Goal: Transaction & Acquisition: Subscribe to service/newsletter

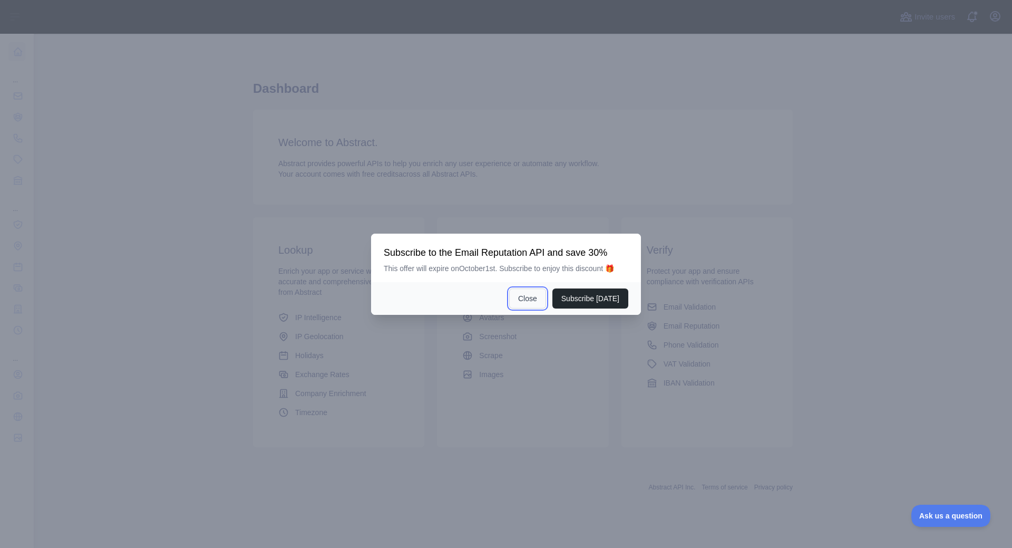
click at [533, 302] on button "Close" at bounding box center [527, 298] width 37 height 20
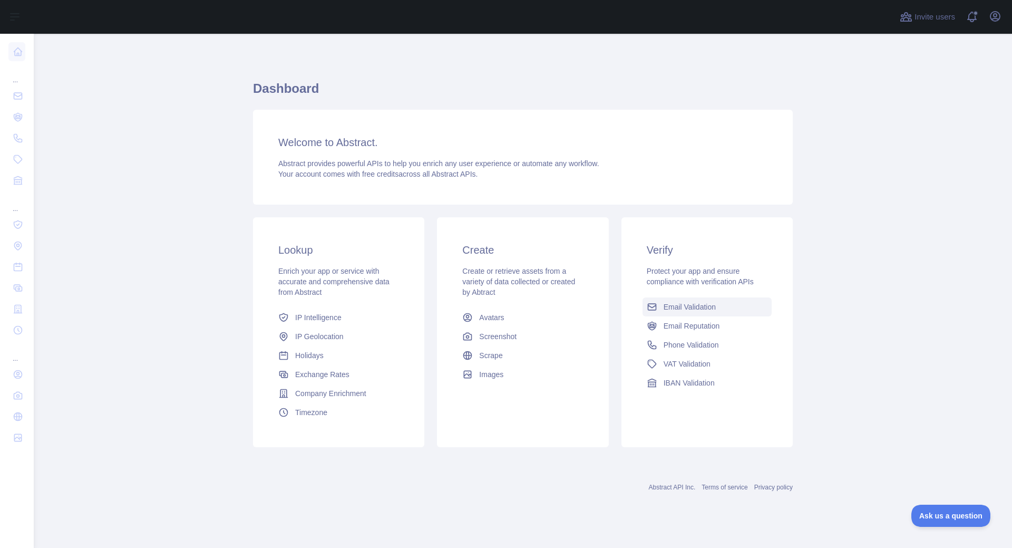
click at [709, 302] on span "Email Validation" at bounding box center [689, 306] width 52 height 11
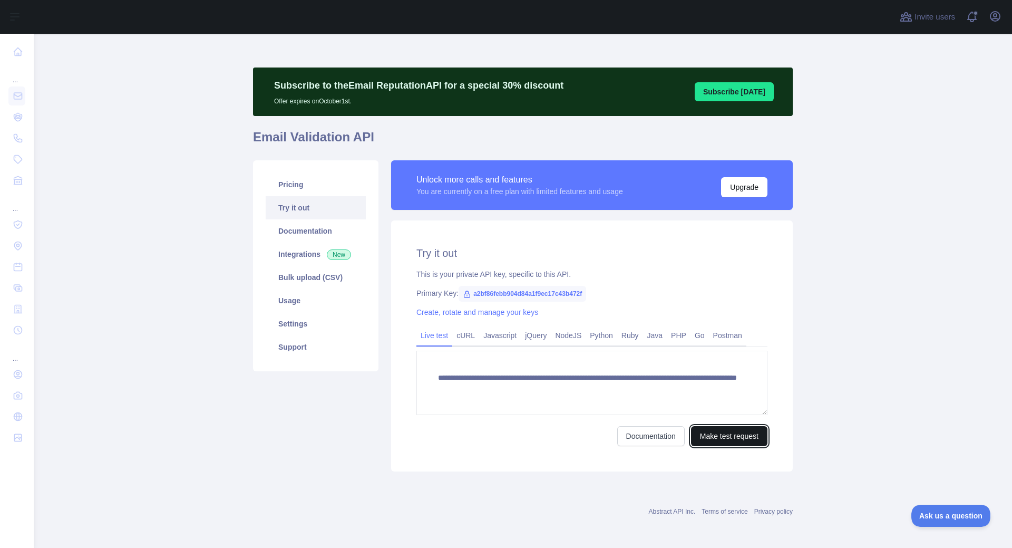
click at [703, 441] on button "Make test request" at bounding box center [729, 436] width 76 height 20
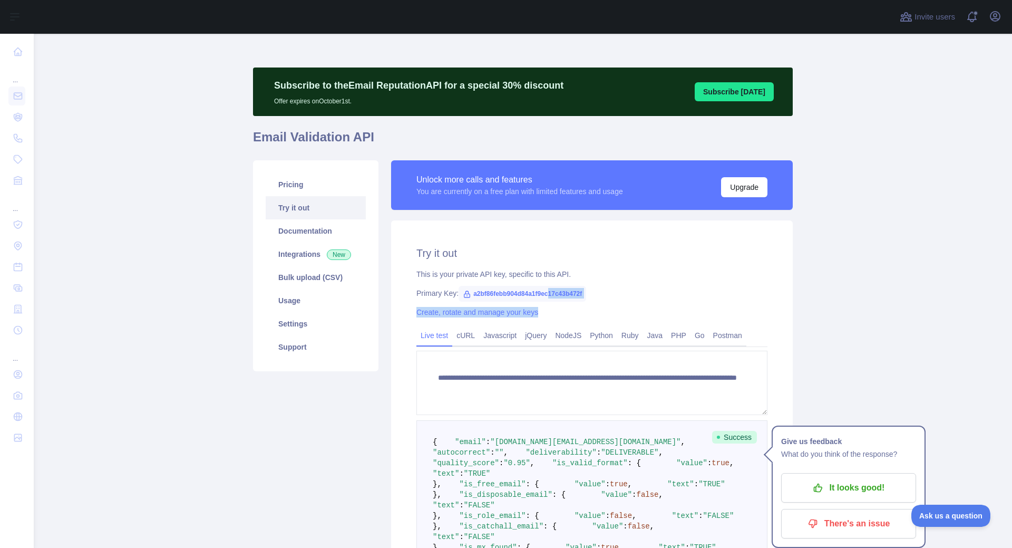
click at [543, 302] on div "**********" at bounding box center [592, 431] width 402 height 423
click at [539, 296] on span "a2bf86febb904d84a1f9ec17c43b472f" at bounding box center [522, 294] width 128 height 16
click at [531, 296] on span "a2bf86febb904d84a1f9ec17c43b472f" at bounding box center [522, 294] width 128 height 16
copy span "a2bf86febb904d84a1f9ec17c43b472f"
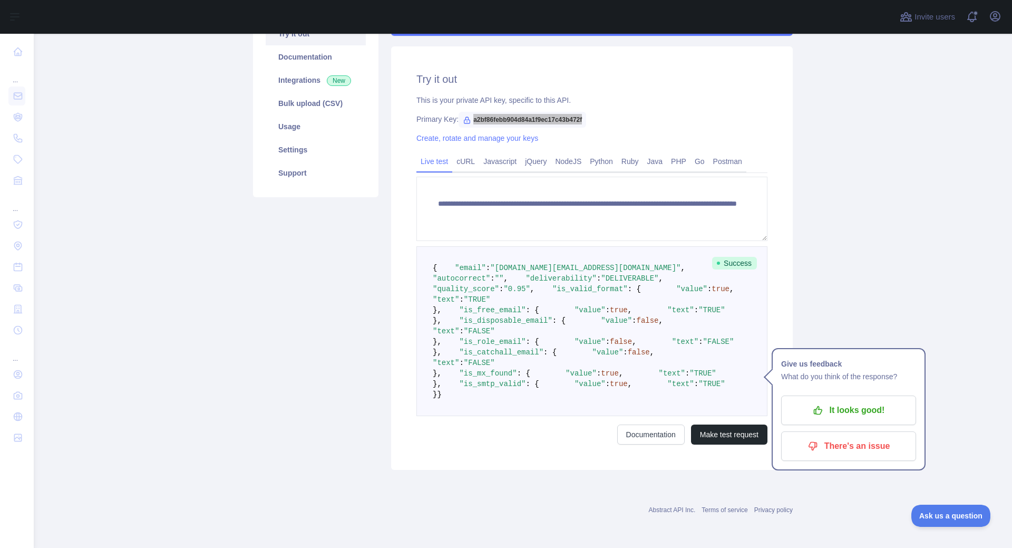
scroll to position [44, 0]
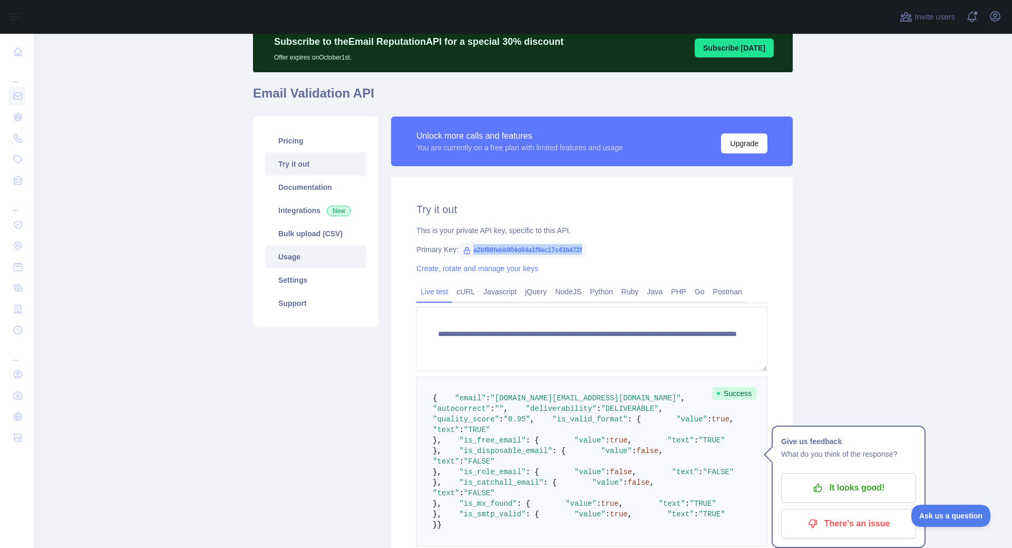
click at [300, 262] on link "Usage" at bounding box center [316, 256] width 100 height 23
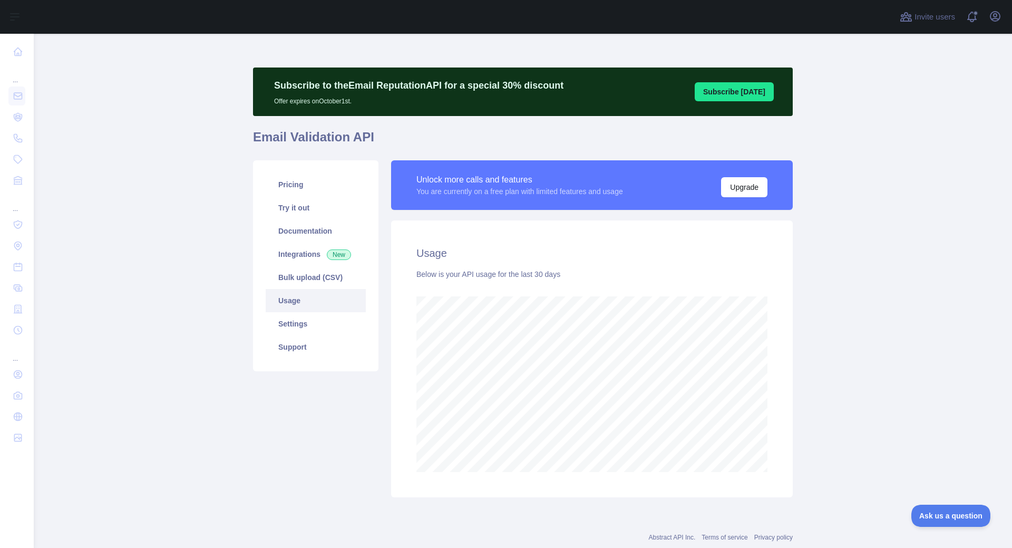
scroll to position [514, 970]
drag, startPoint x: 360, startPoint y: 105, endPoint x: 261, endPoint y: 78, distance: 102.8
click at [261, 78] on div "Subscribe to the Email Reputation API for a special 30 % discount Offer expires…" at bounding box center [523, 91] width 540 height 48
click at [210, 127] on main "Subscribe to the Email Reputation API for a special 30 % discount Offer expires…" at bounding box center [523, 291] width 978 height 514
click at [329, 179] on link "Pricing" at bounding box center [316, 184] width 100 height 23
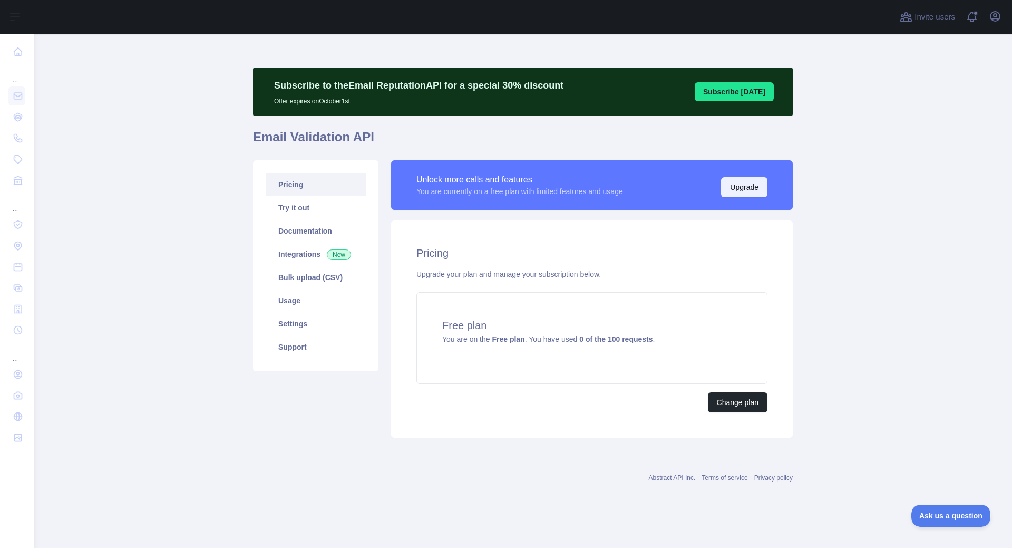
click at [736, 190] on button "Upgrade" at bounding box center [744, 187] width 46 height 20
